Goal: Task Accomplishment & Management: Manage account settings

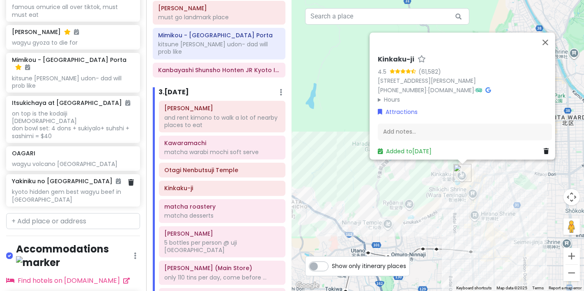
scroll to position [519, 0]
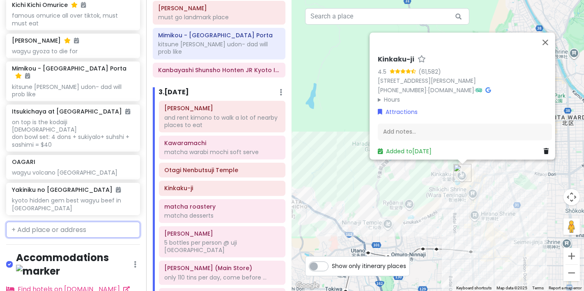
click at [61, 222] on input "text" at bounding box center [73, 230] width 134 height 16
paste input "北野天満宮 肉と庭 まつを - Wagyu [PERSON_NAME] -"
type input "北野天満宮 肉と庭 まつを - Wagyu [PERSON_NAME] -"
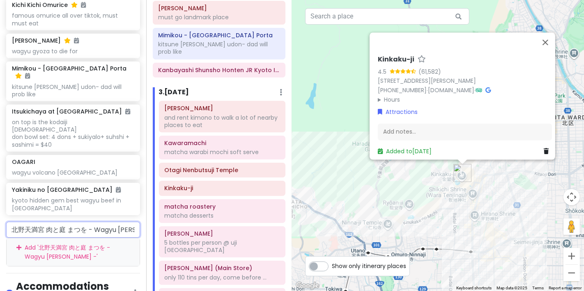
scroll to position [0, 45]
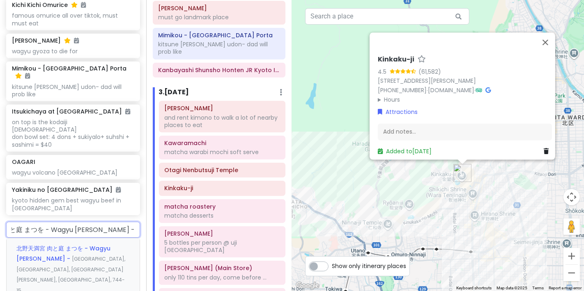
click at [69, 245] on span "北野天満宮 肉と庭 まつを - Wagyu [PERSON_NAME] -" at bounding box center [63, 254] width 94 height 19
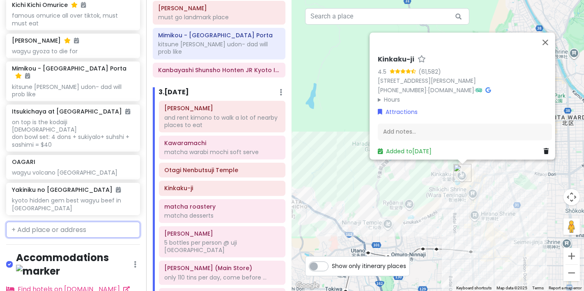
scroll to position [548, 0]
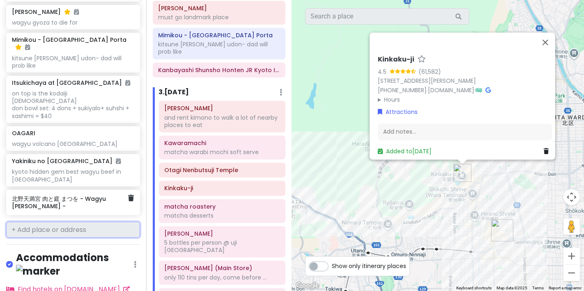
click at [85, 195] on h6 "北野天満宮 肉と庭 まつを - Wagyu [PERSON_NAME] -" at bounding box center [70, 202] width 116 height 15
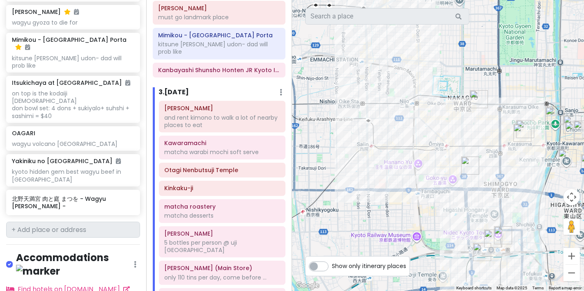
drag, startPoint x: 439, startPoint y: 217, endPoint x: 376, endPoint y: -3, distance: 228.7
click at [376, 0] on html "Kyoto Trip Private Change Dates Make a Copy Delete Trip Go Pro ⚡️ Give Feedback…" at bounding box center [292, 145] width 584 height 291
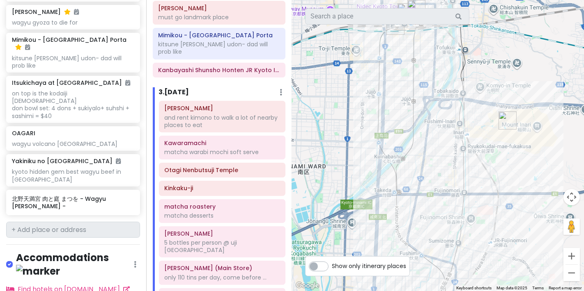
drag, startPoint x: 521, startPoint y: 207, endPoint x: 440, endPoint y: -21, distance: 242.4
click at [440, 0] on html "Kyoto Trip Private Change Dates Make a Copy Delete Trip Go Pro ⚡️ Give Feedback…" at bounding box center [292, 145] width 584 height 291
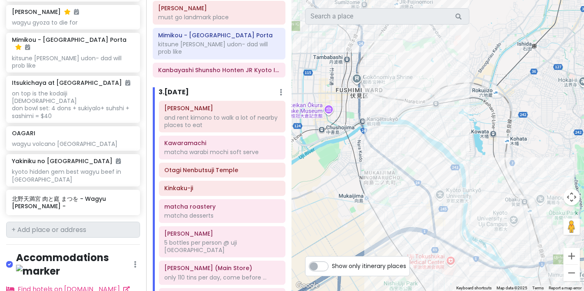
drag, startPoint x: 470, startPoint y: 140, endPoint x: 394, endPoint y: -58, distance: 212.1
click at [394, 0] on html "Kyoto Trip Private Change Dates Make a Copy Delete Trip Go Pro ⚡️ Give Feedback…" at bounding box center [292, 145] width 584 height 291
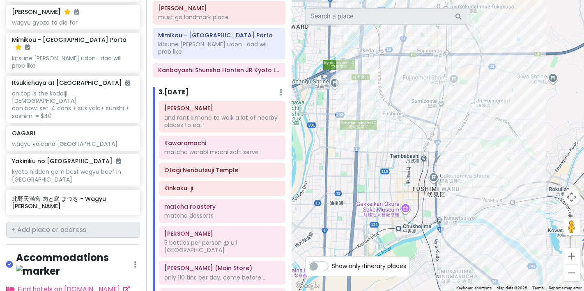
drag, startPoint x: 490, startPoint y: 140, endPoint x: 583, endPoint y: 309, distance: 193.1
click at [583, 291] on html "Kyoto Trip Private Change Dates Make a Copy Delete Trip Go Pro ⚡️ Give Feedback…" at bounding box center [292, 145] width 584 height 291
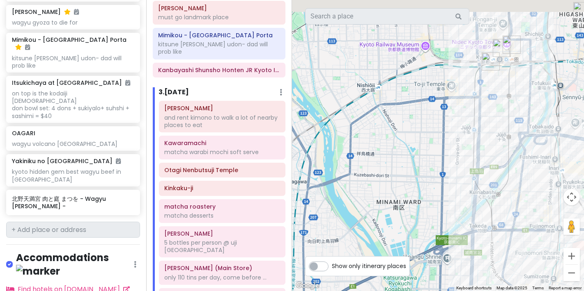
drag, startPoint x: 357, startPoint y: 108, endPoint x: 500, endPoint y: 274, distance: 219.4
click at [505, 291] on html "Kyoto Trip Private Change Dates Make a Copy Delete Trip Go Pro ⚡️ Give Feedback…" at bounding box center [292, 145] width 584 height 291
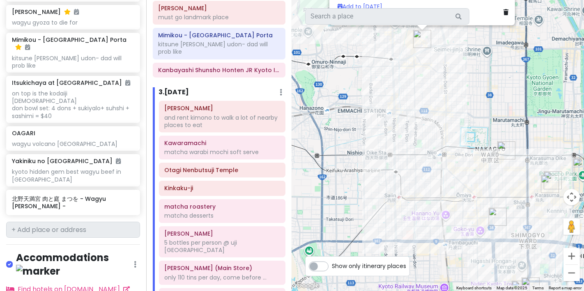
drag, startPoint x: 463, startPoint y: 107, endPoint x: 417, endPoint y: 309, distance: 207.2
click at [417, 291] on html "Kyoto Trip Private Change Dates Make a Copy Delete Trip Go Pro ⚡️ Give Feedback…" at bounding box center [292, 145] width 584 height 291
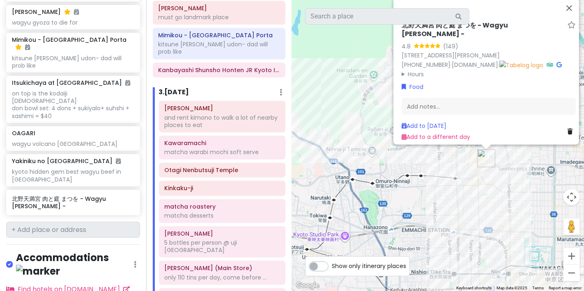
drag, startPoint x: 358, startPoint y: 92, endPoint x: 429, endPoint y: 205, distance: 133.6
click at [428, 210] on div "北野天満宮 肉と庭 まつを - Wagyu [PERSON_NAME] - 4.8 (149) 744-15 Higashiimakōjichō, [GEOG…" at bounding box center [438, 145] width 292 height 291
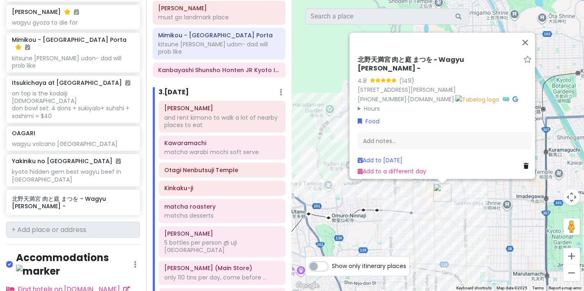
drag, startPoint x: 476, startPoint y: 161, endPoint x: 473, endPoint y: 122, distance: 39.1
click at [431, 200] on div "To navigate, press the arrow keys. [PERSON_NAME]と庭 まつを - Wagyu [PERSON_NAME] - …" at bounding box center [438, 145] width 292 height 291
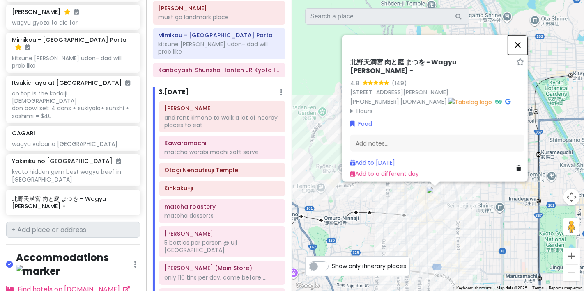
click at [517, 35] on button "Close" at bounding box center [518, 45] width 20 height 20
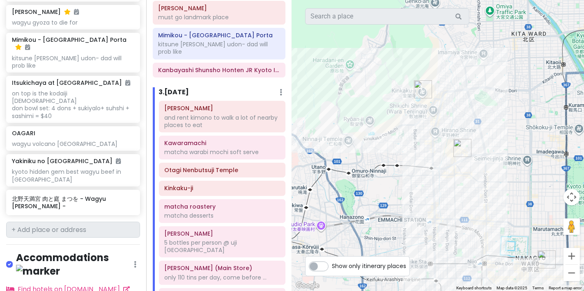
drag, startPoint x: 449, startPoint y: 178, endPoint x: 481, endPoint y: 122, distance: 64.0
click at [480, 124] on div at bounding box center [438, 145] width 292 height 291
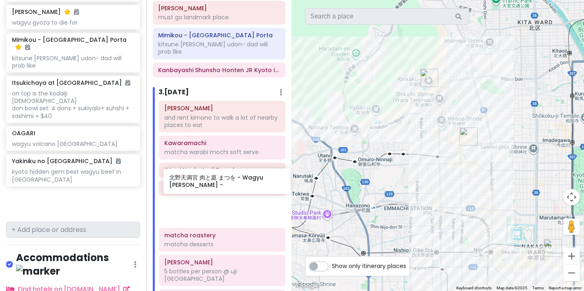
drag, startPoint x: 77, startPoint y: 179, endPoint x: 224, endPoint y: 190, distance: 147.4
click at [224, 190] on div "Kyoto Trip Private Change Dates Make a Copy Delete Trip Go Pro ⚡️ Give Feedback…" at bounding box center [292, 145] width 584 height 291
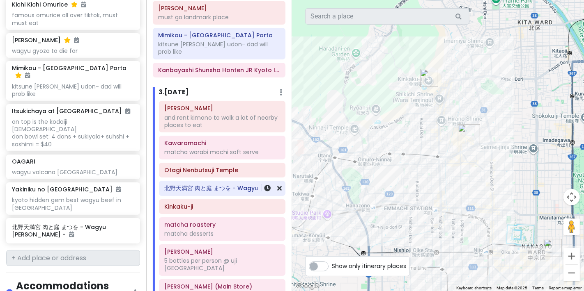
scroll to position [519, 0]
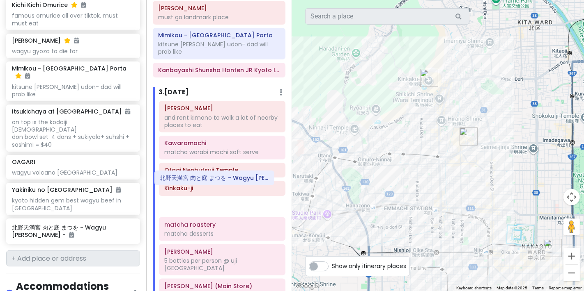
drag, startPoint x: 212, startPoint y: 163, endPoint x: 208, endPoint y: 179, distance: 16.5
click at [208, 179] on div "[PERSON_NAME] and rent kimono to walk a lot of nearby places to eat Kawaramachi…" at bounding box center [222, 238] width 139 height 275
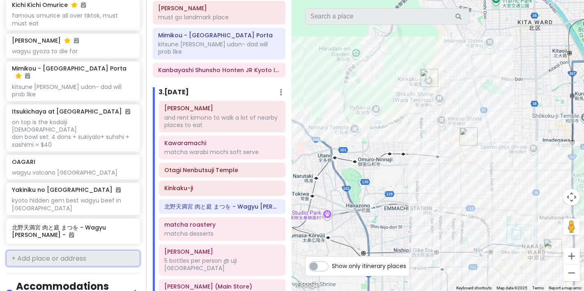
click at [74, 251] on input "text" at bounding box center [73, 259] width 134 height 16
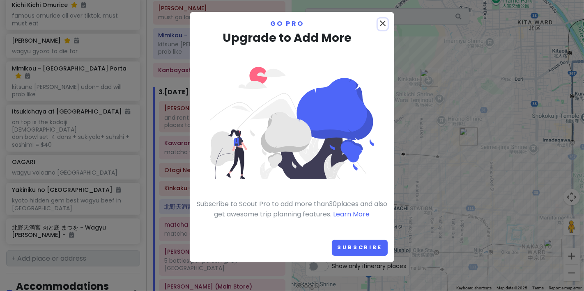
click at [381, 21] on icon "close" at bounding box center [383, 23] width 10 height 10
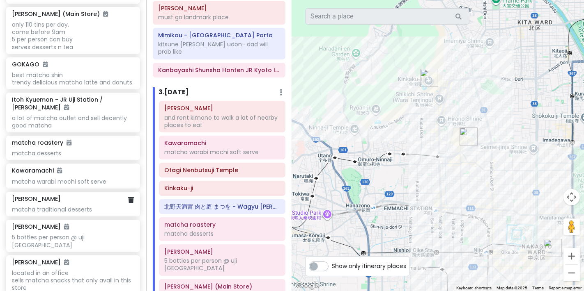
scroll to position [1112, 0]
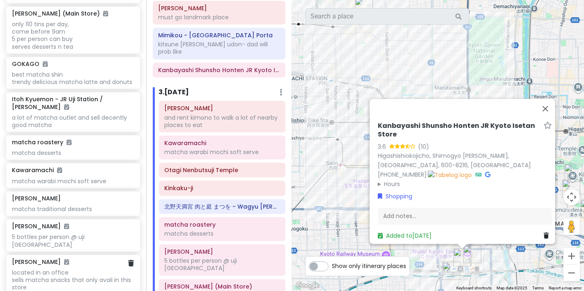
click at [95, 255] on div "[PERSON_NAME] located in an office sells matcha snacks that only avail in this …" at bounding box center [73, 275] width 134 height 40
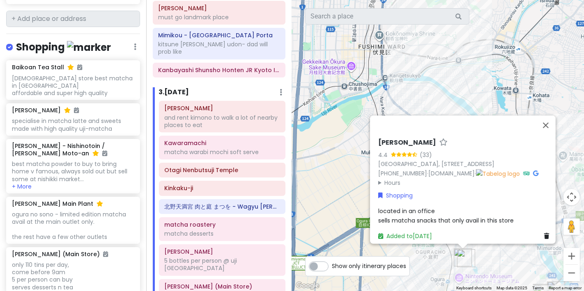
scroll to position [838, 0]
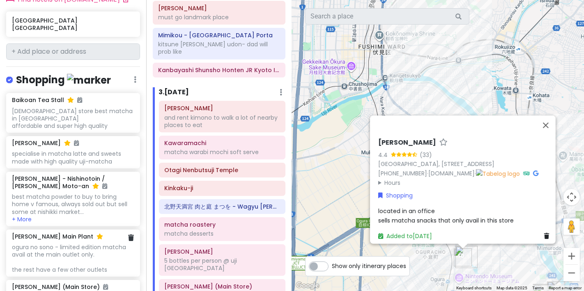
click at [77, 244] on div "ogura no sono - limited edition matcha avail at the main outlet only. the rest …" at bounding box center [73, 259] width 122 height 30
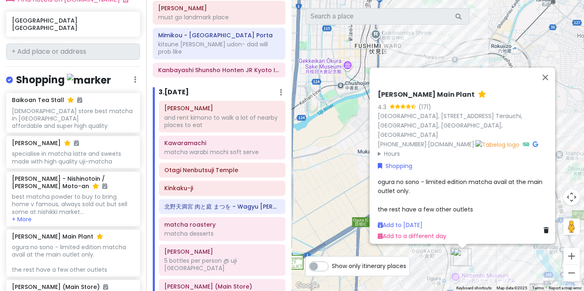
click at [404, 182] on span "ogura no sono - limited edition matcha avail at the main outlet only. the rest …" at bounding box center [461, 196] width 166 height 36
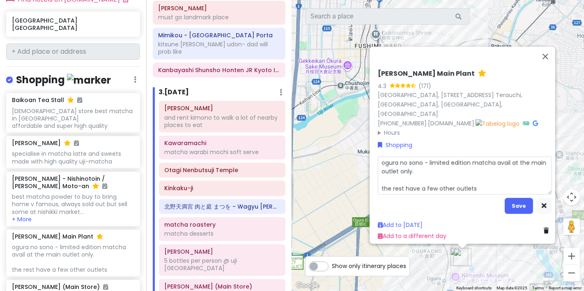
drag, startPoint x: 494, startPoint y: 182, endPoint x: 373, endPoint y: 157, distance: 123.6
click at [374, 157] on div "[PERSON_NAME] Main Plant 4.3 (171) [GEOGRAPHIC_DATA], [STREET_ADDRESS] [GEOGRAP…" at bounding box center [464, 156] width 181 height 178
click at [78, 193] on div "best matcha powder to buy to bring home v famous, always sold out but sell some…" at bounding box center [73, 204] width 122 height 23
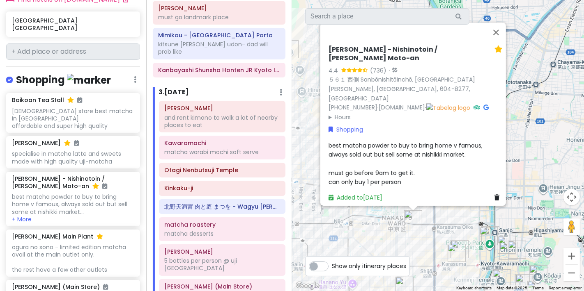
click at [445, 147] on div "best matcha powder to buy to bring home v famous, always sold out but sell some…" at bounding box center [415, 164] width 174 height 46
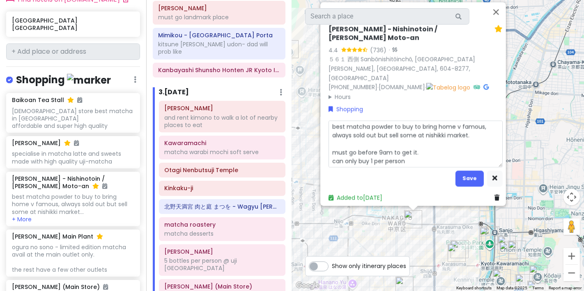
click at [424, 154] on textarea "best matcha powder to buy to bring home v famous, always sold out but sell some…" at bounding box center [415, 144] width 174 height 47
type textarea "x"
type textarea "best matcha powder to buy to bring home v famous, always sold out but sell some…"
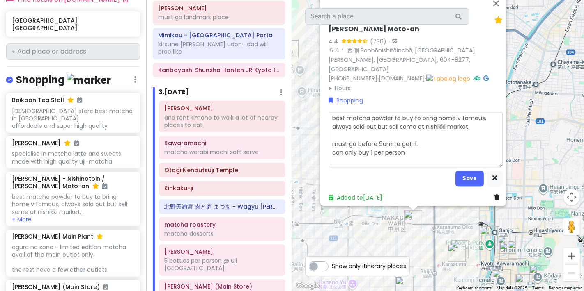
type textarea "x"
type textarea "best matcha powder to buy to bring home v famous, always sold out but sell some…"
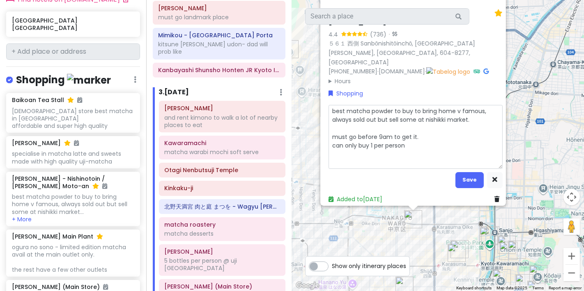
type textarea "x"
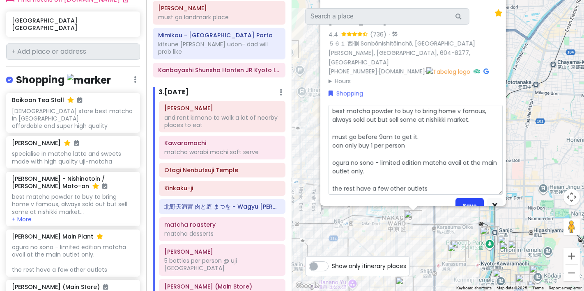
type textarea "best matcha powder to buy to bring home v famous, always sold out but sell some…"
click at [468, 198] on button "Save" at bounding box center [469, 206] width 28 height 16
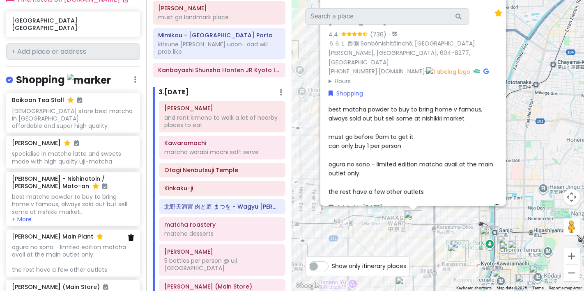
click at [128, 234] on link at bounding box center [131, 238] width 6 height 9
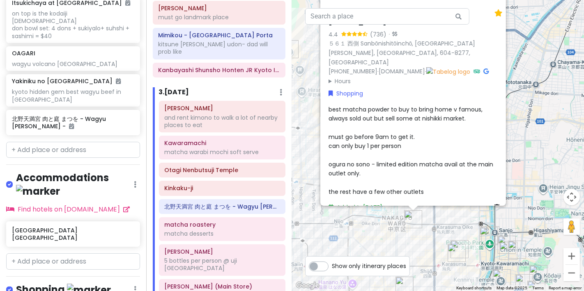
scroll to position [610, 0]
